Goal: Task Accomplishment & Management: Manage account settings

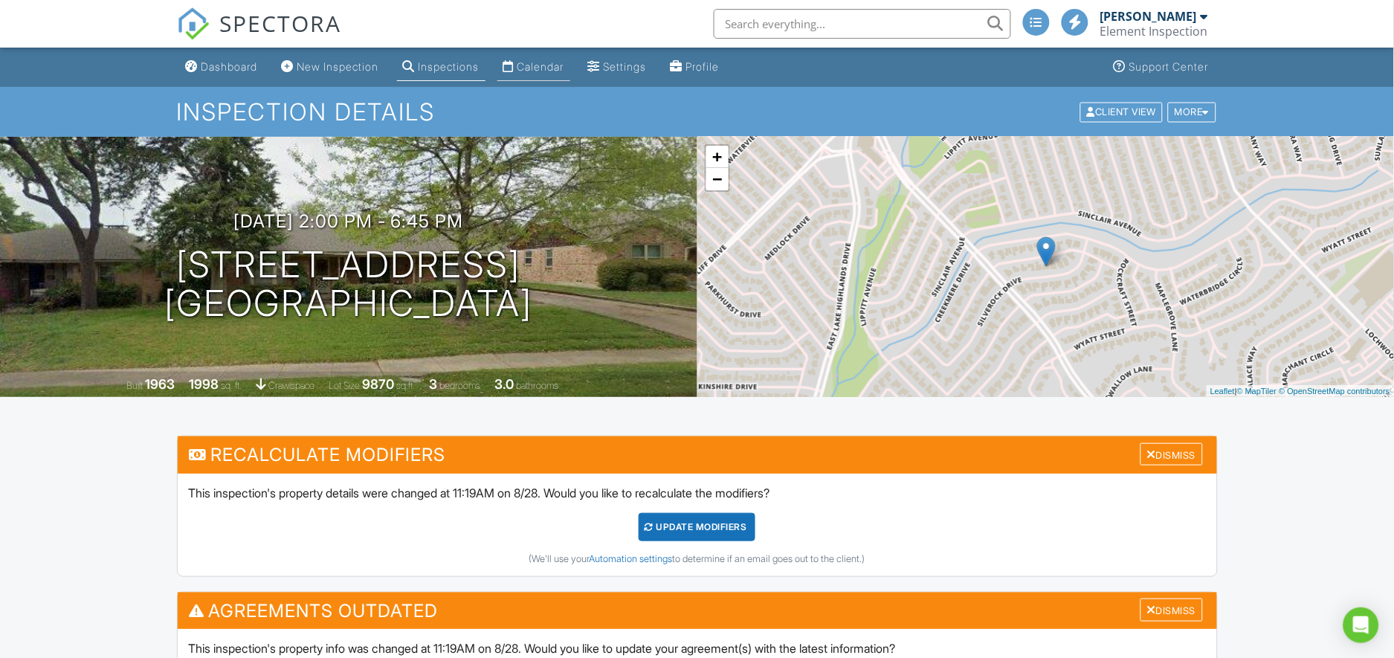
click at [543, 57] on link "Calendar" at bounding box center [533, 68] width 73 height 28
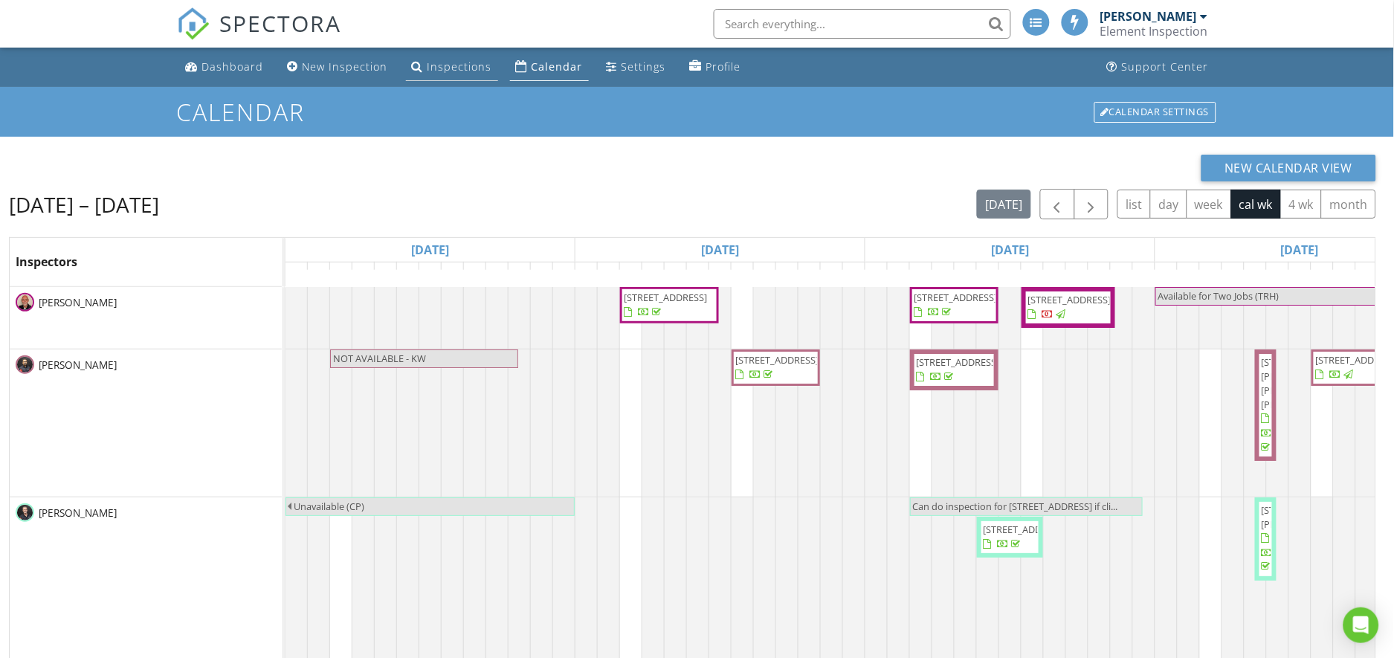
click at [437, 55] on link "Inspections" at bounding box center [452, 68] width 92 height 28
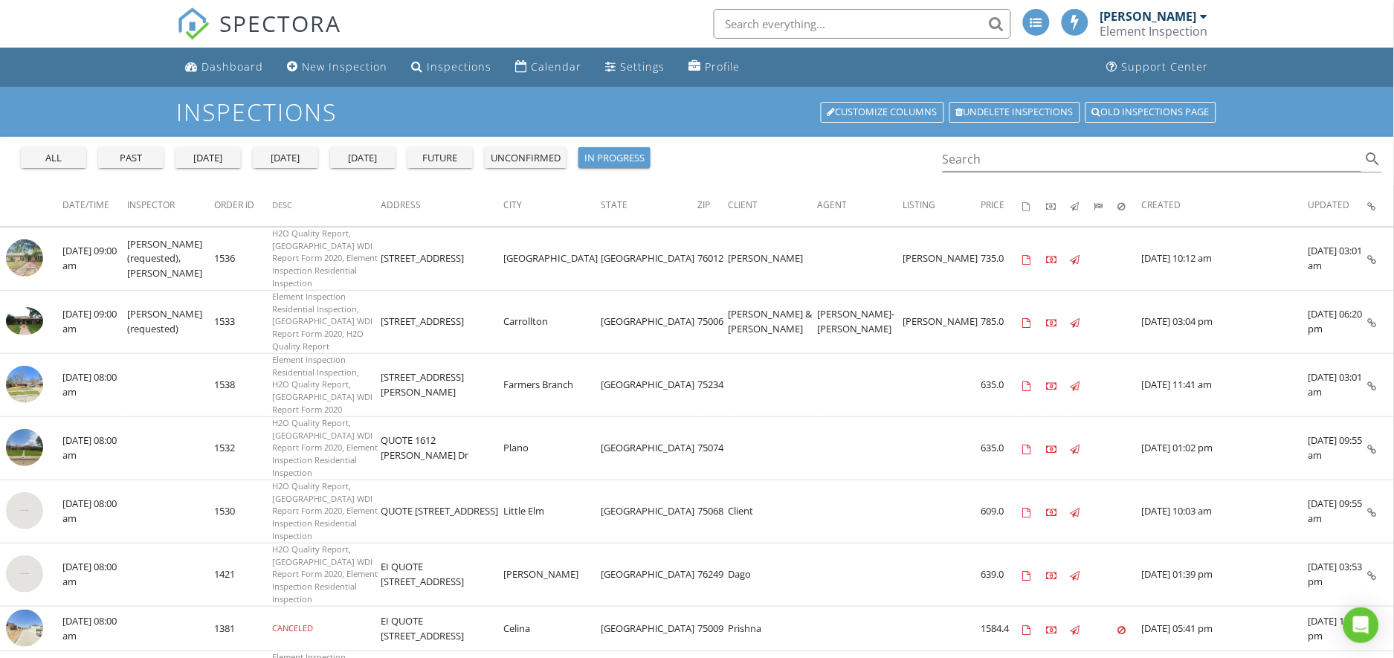
click at [281, 155] on div "[DATE]" at bounding box center [286, 158] width 54 height 15
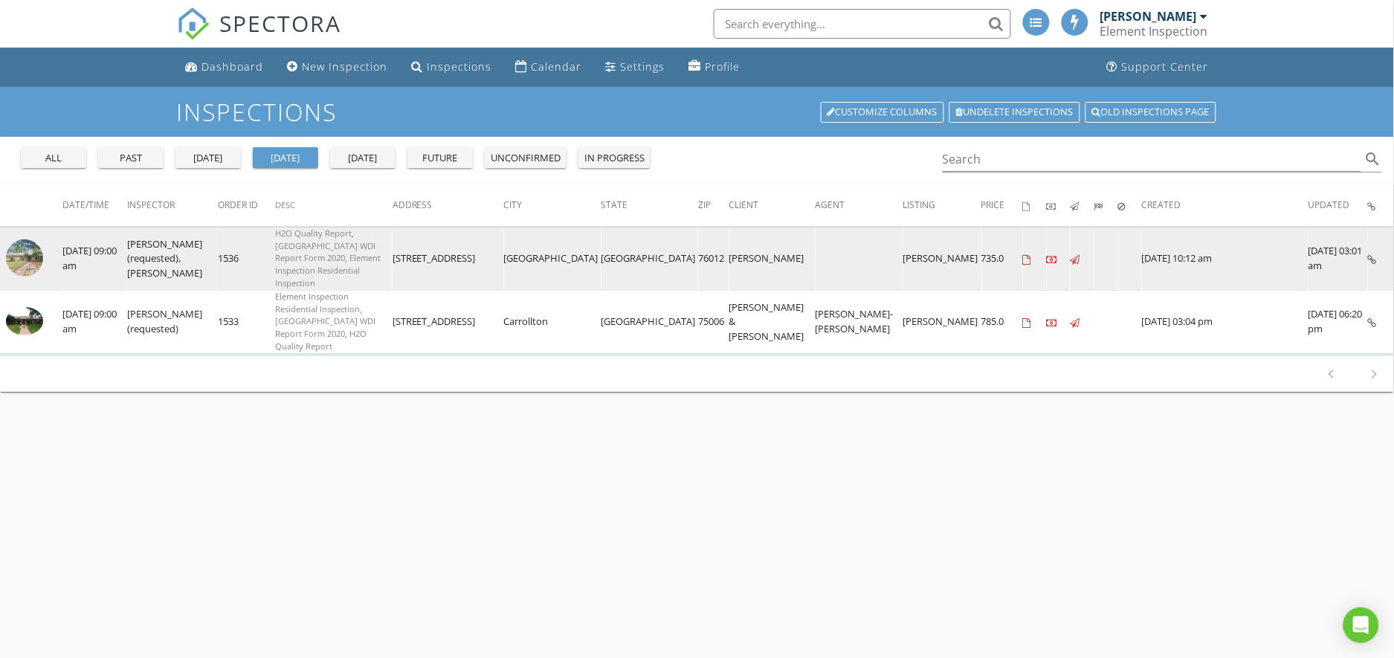
click at [1026, 255] on icon at bounding box center [1027, 260] width 8 height 10
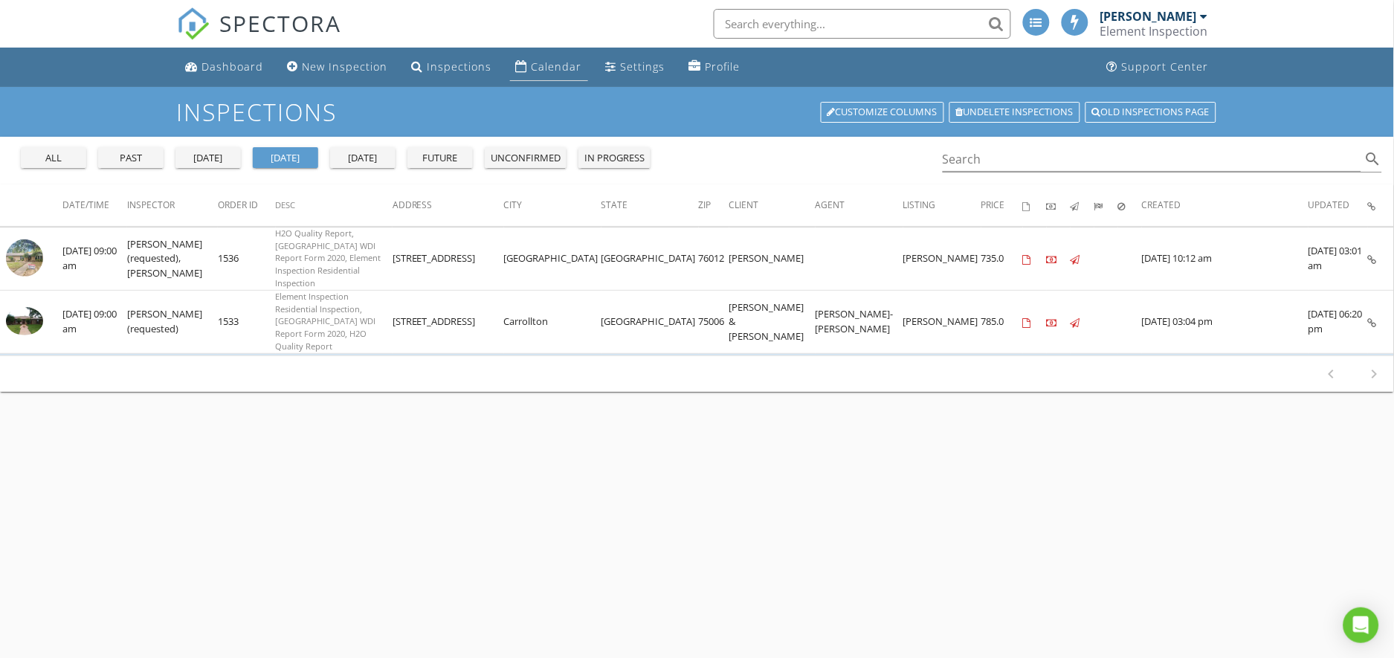
click at [552, 60] on div "Calendar" at bounding box center [556, 66] width 51 height 14
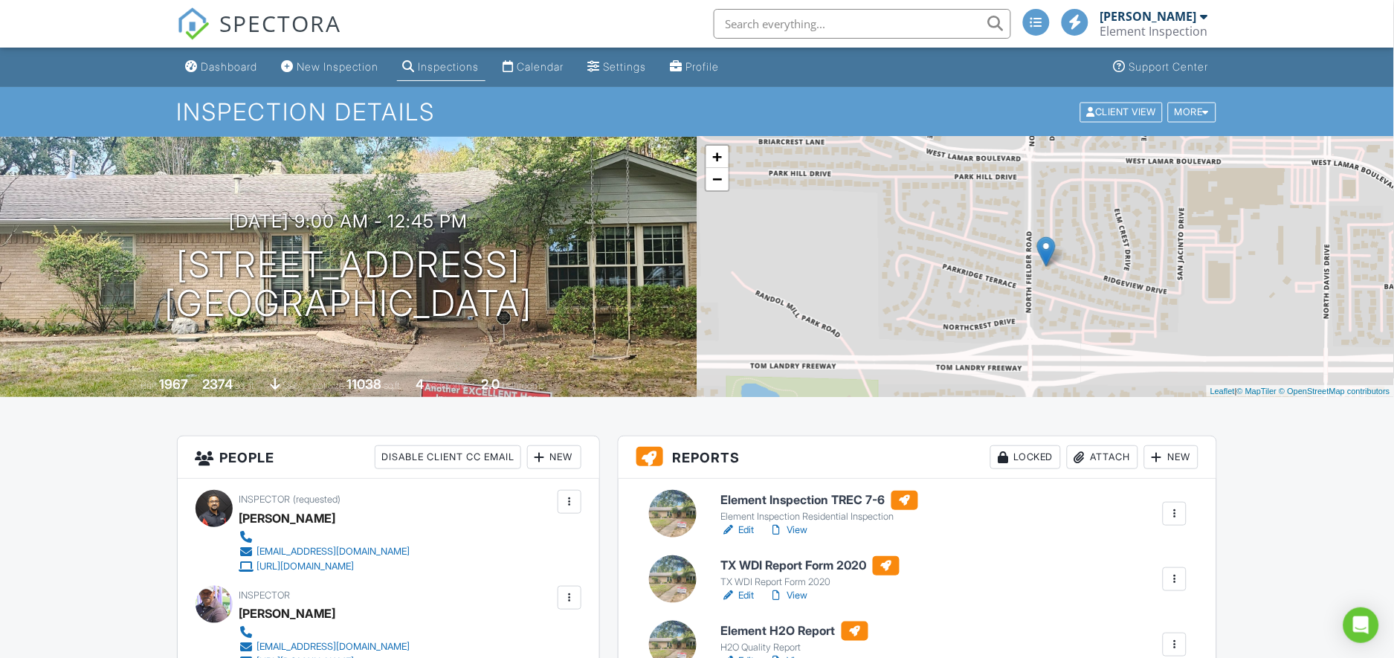
click at [1177, 511] on div at bounding box center [1174, 513] width 15 height 15
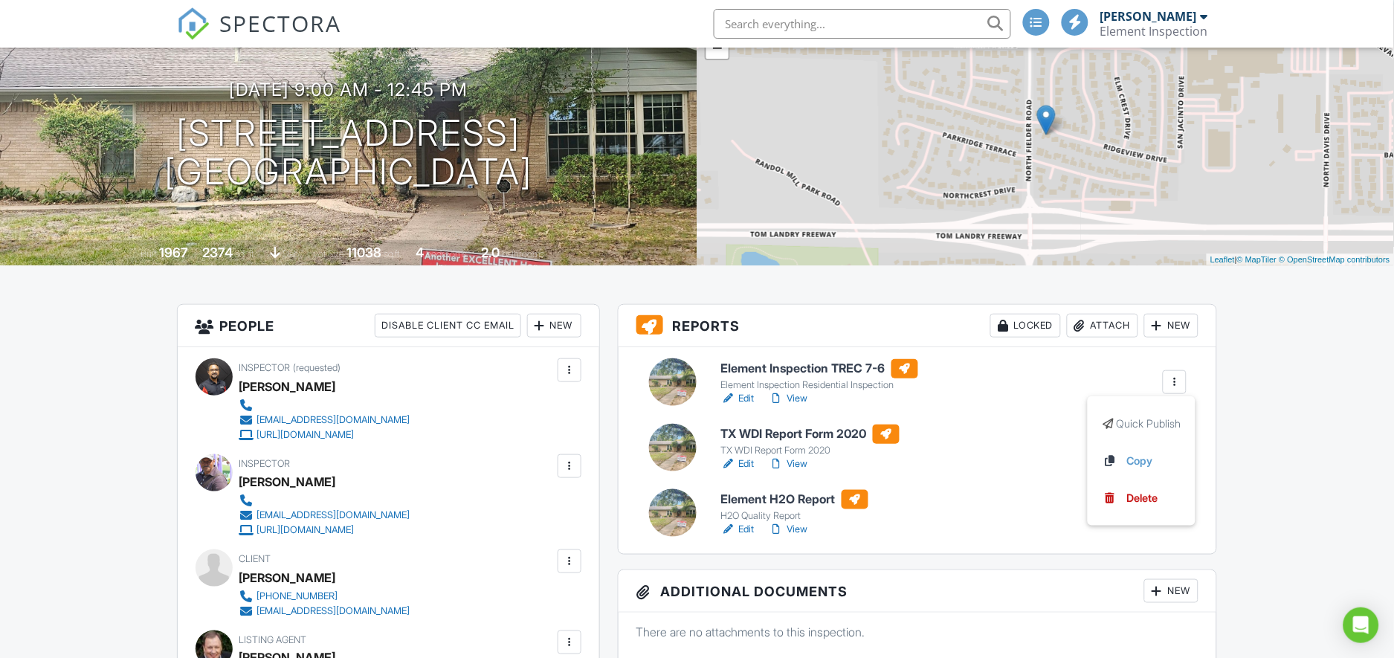
scroll to position [186, 0]
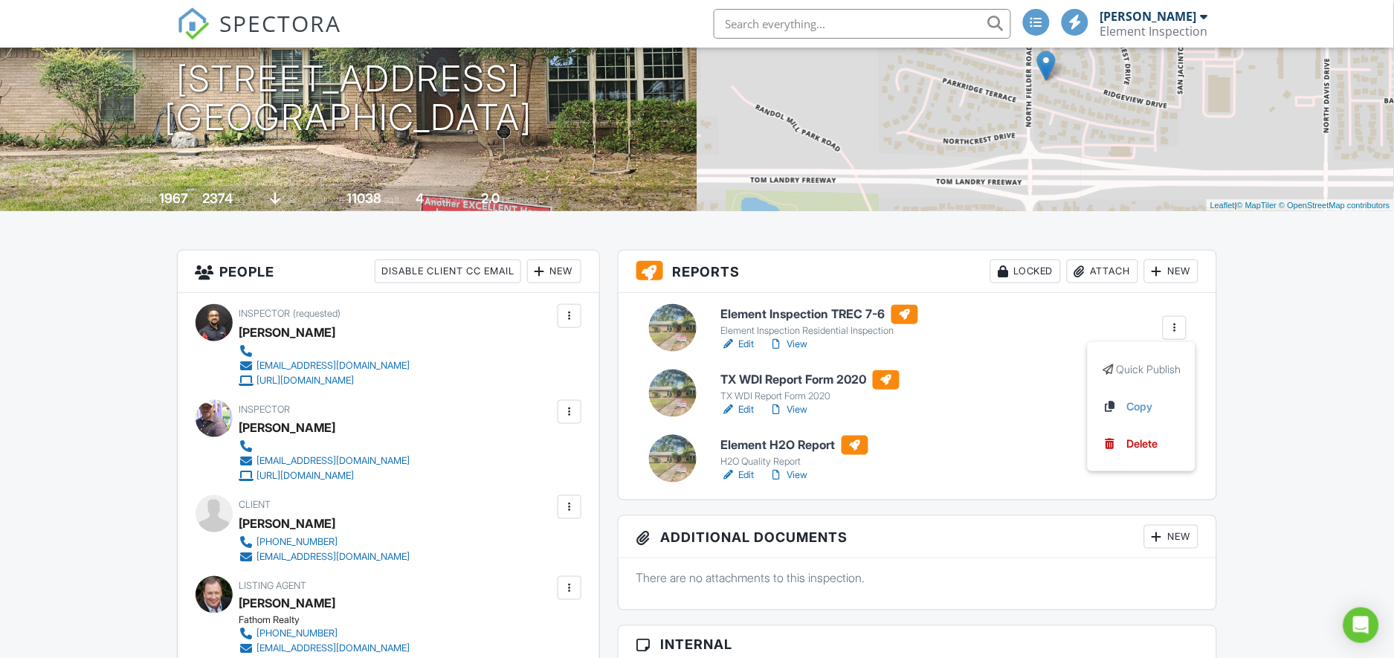
click at [796, 344] on link "View" at bounding box center [788, 344] width 39 height 15
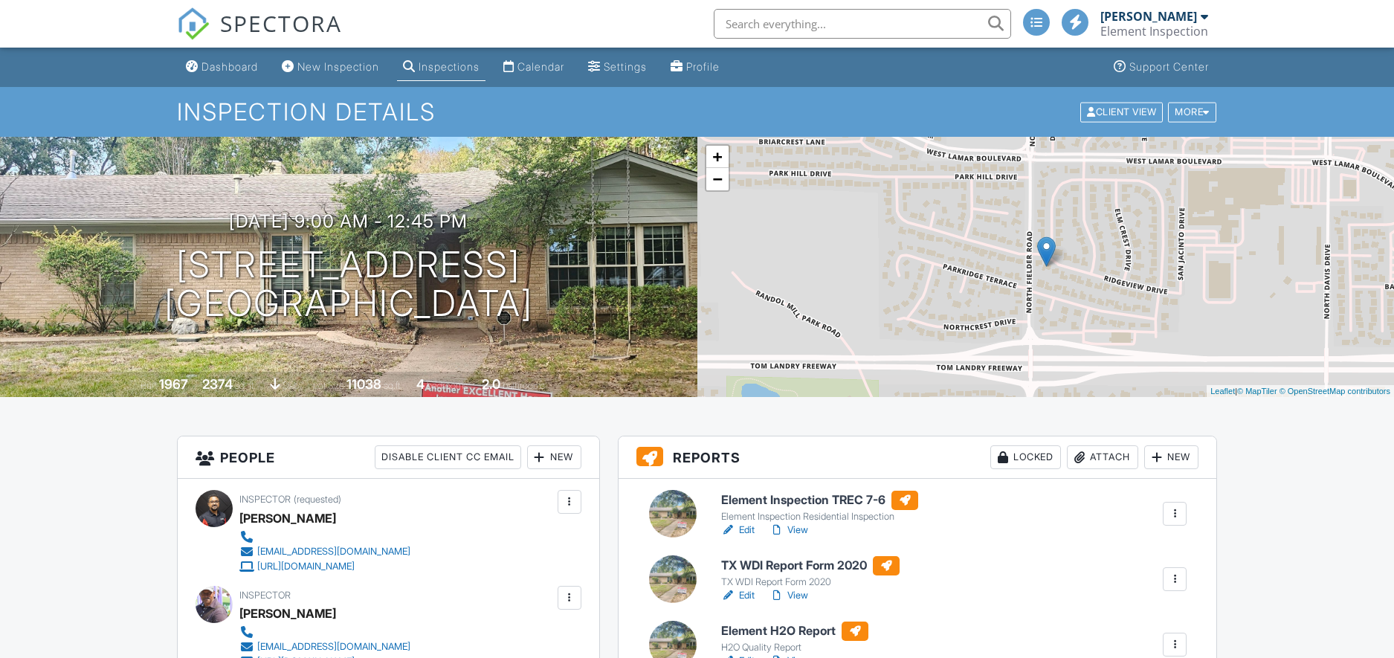
scroll to position [186, 0]
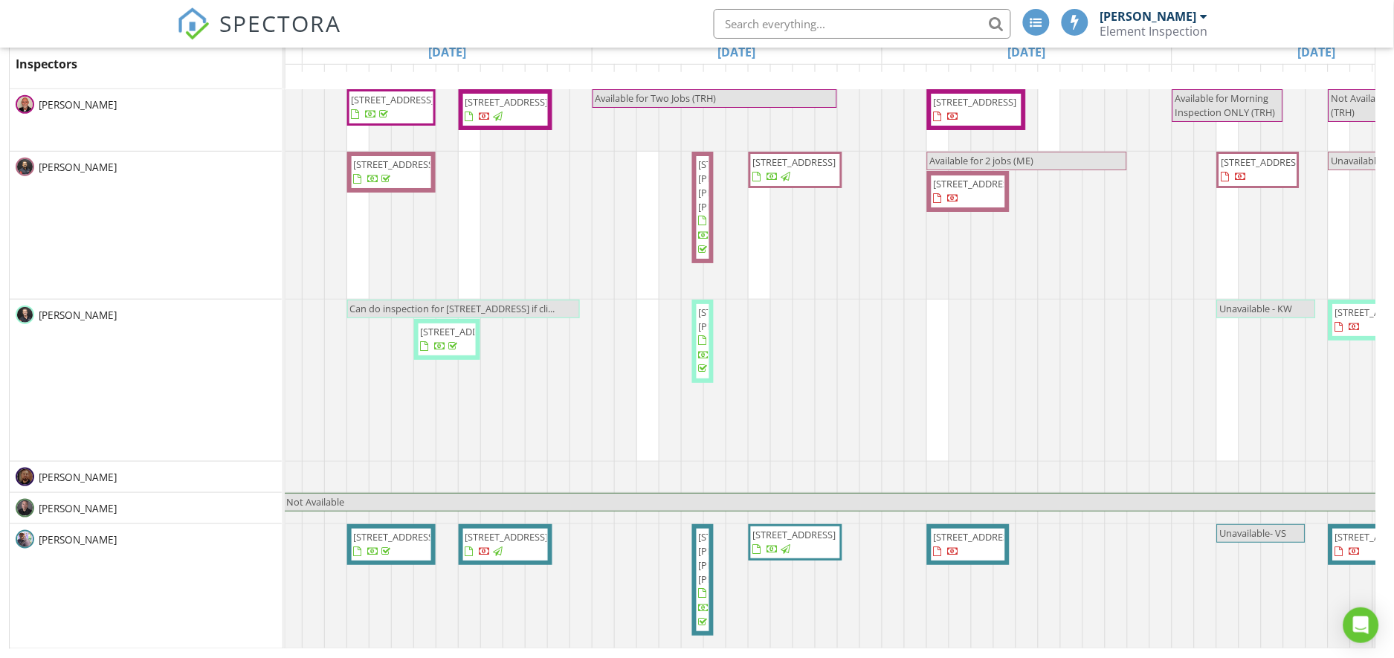
scroll to position [0, 568]
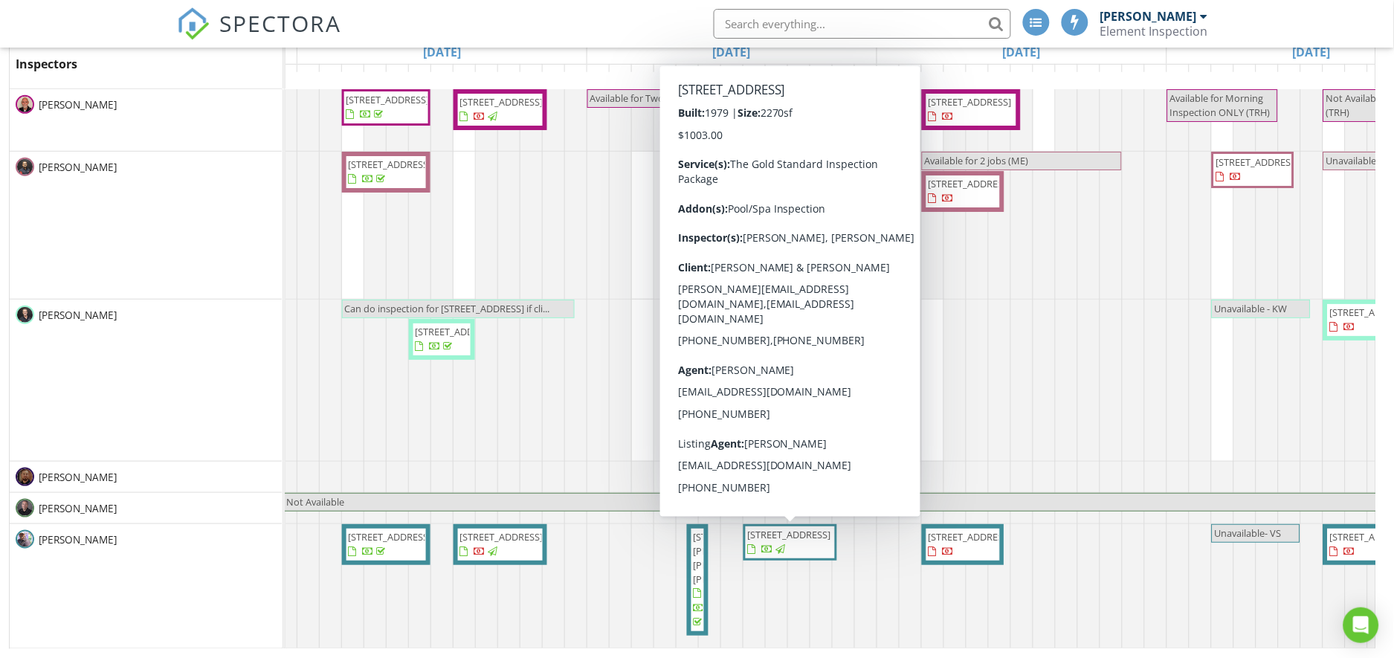
click at [787, 541] on span "2202 Southern Ct, Carrollton 75006" at bounding box center [789, 534] width 83 height 13
